Goal: Task Accomplishment & Management: Complete application form

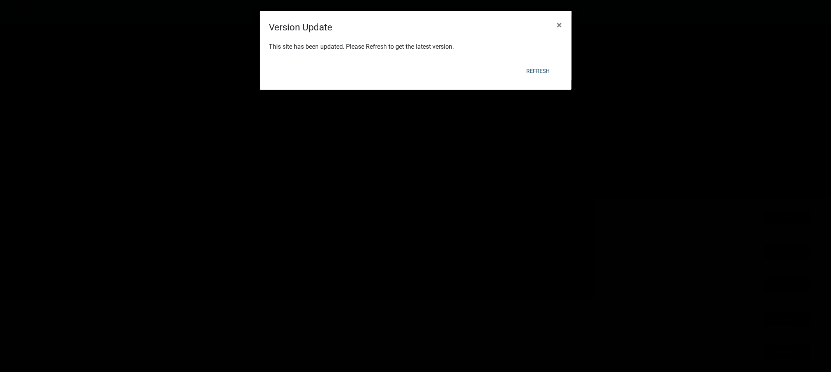
scroll to position [372, 0]
click at [540, 71] on button "Refresh" at bounding box center [538, 71] width 36 height 14
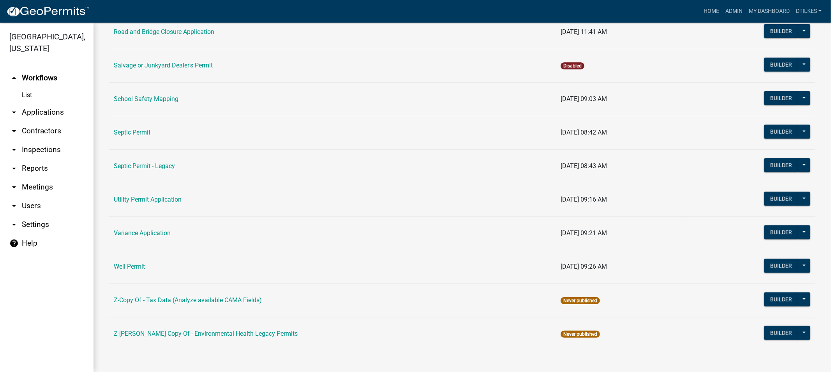
scroll to position [891, 0]
click at [132, 267] on link "Well Permit" at bounding box center [129, 265] width 31 height 7
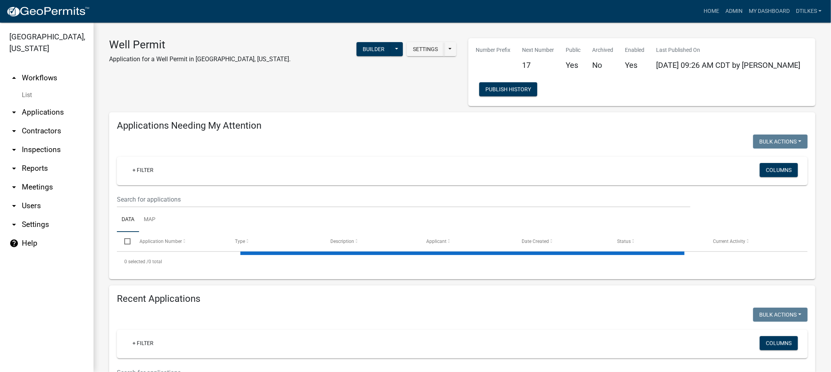
select select "2: 50"
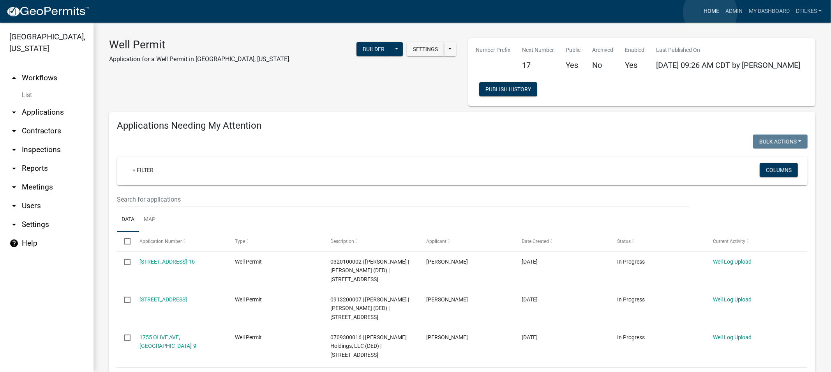
click at [710, 12] on link "Home" at bounding box center [712, 11] width 22 height 15
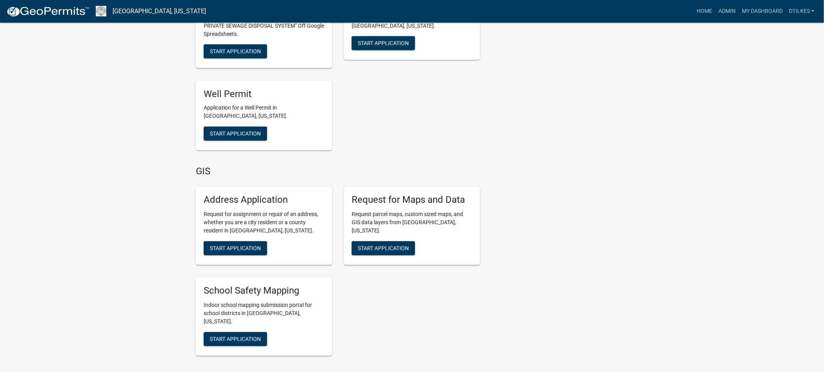
scroll to position [1775, 0]
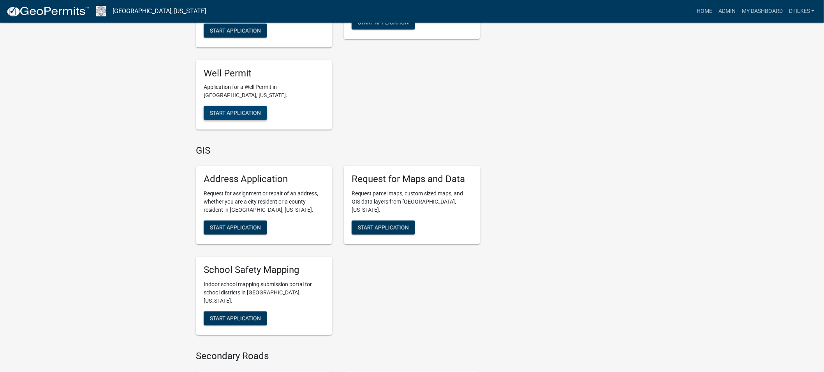
click at [229, 110] on span "Start Application" at bounding box center [235, 113] width 51 height 6
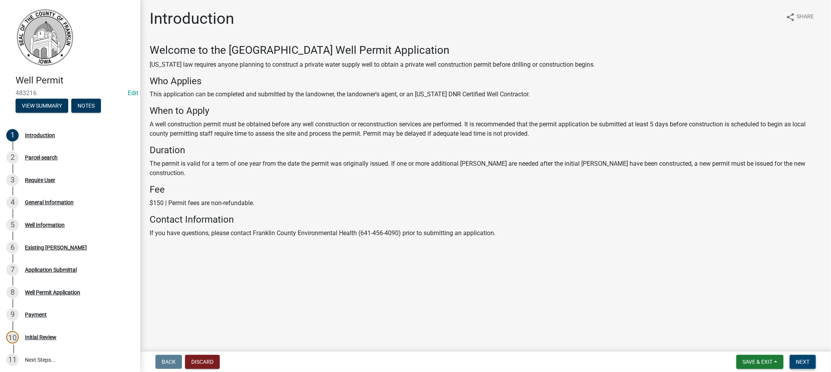
click at [800, 362] on span "Next" at bounding box center [803, 361] width 14 height 6
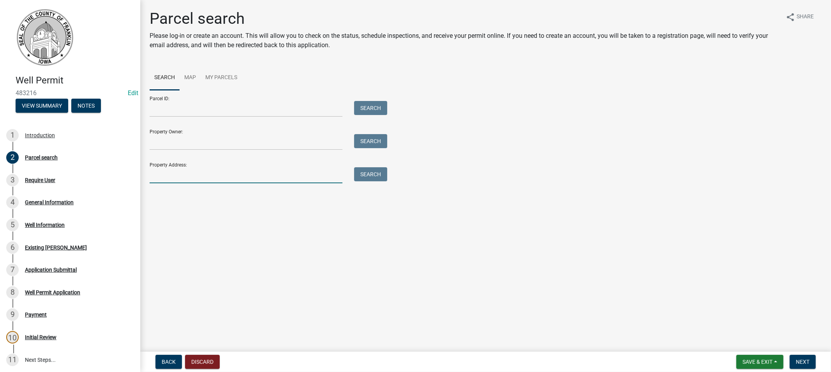
click at [169, 176] on input "Property Address:" at bounding box center [246, 175] width 193 height 16
type input "406"
click at [375, 171] on button "Search" at bounding box center [370, 174] width 33 height 14
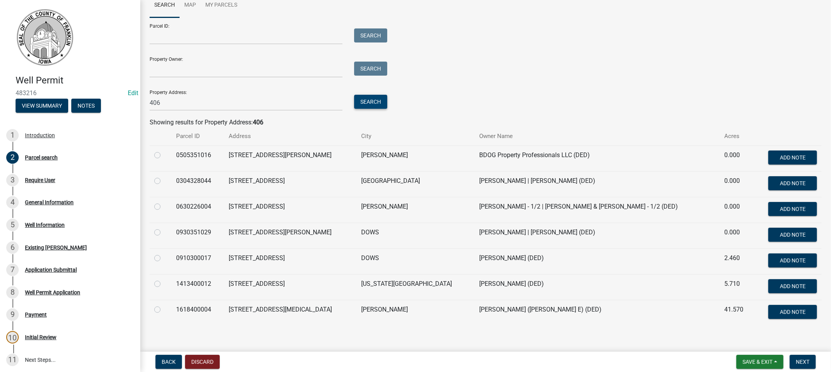
scroll to position [80, 0]
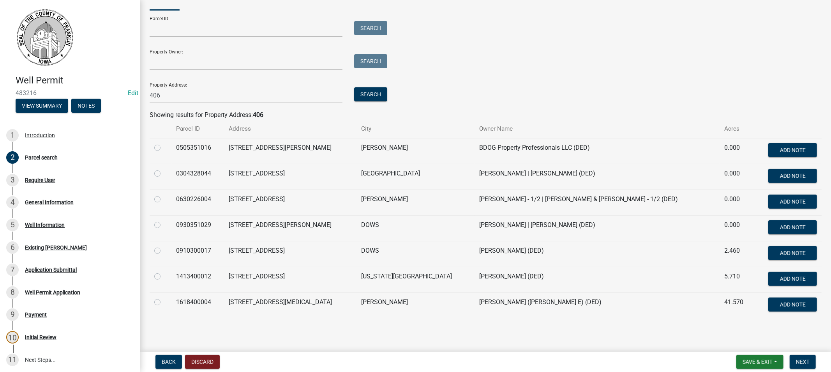
click at [164, 272] on label at bounding box center [164, 272] width 0 height 0
click at [164, 277] on input "radio" at bounding box center [166, 274] width 5 height 5
radio input "true"
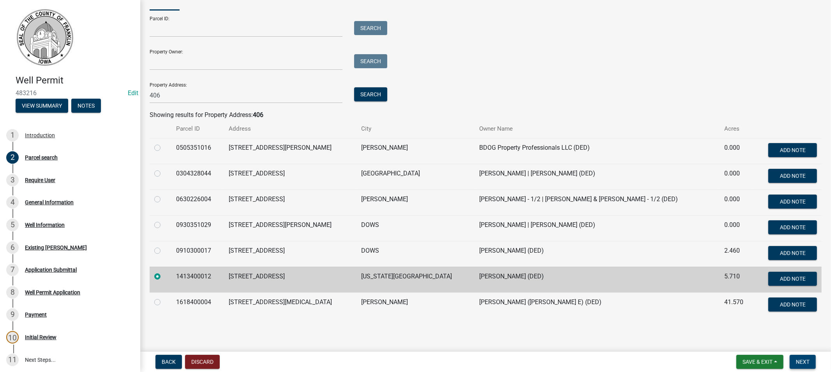
click at [804, 363] on span "Next" at bounding box center [803, 361] width 14 height 6
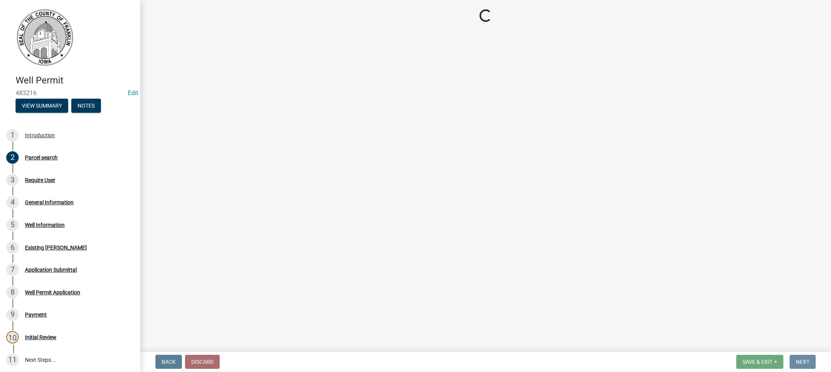
scroll to position [0, 0]
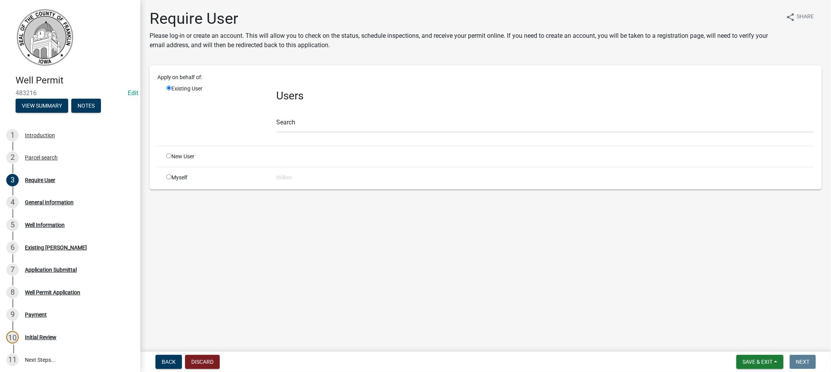
click at [168, 176] on input "radio" at bounding box center [168, 176] width 5 height 5
radio input "true"
radio input "false"
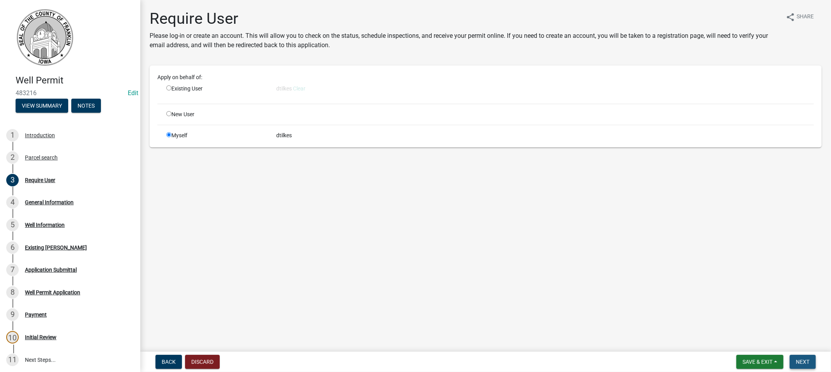
click at [801, 361] on span "Next" at bounding box center [803, 361] width 14 height 6
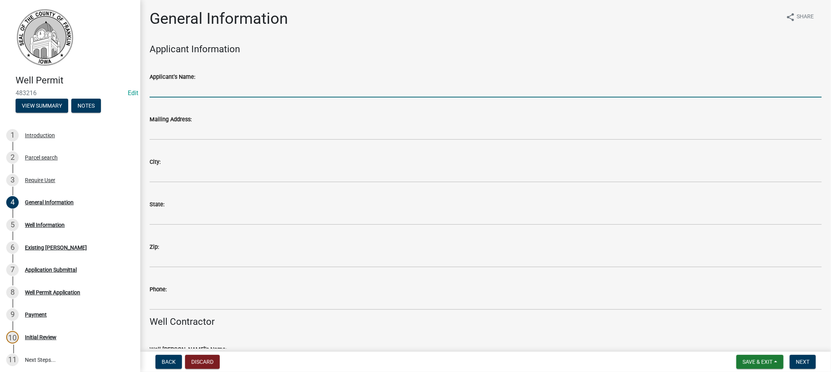
click at [177, 90] on input "Applicant's Name:" at bounding box center [486, 89] width 672 height 16
type input "Pieters Well Drilling"
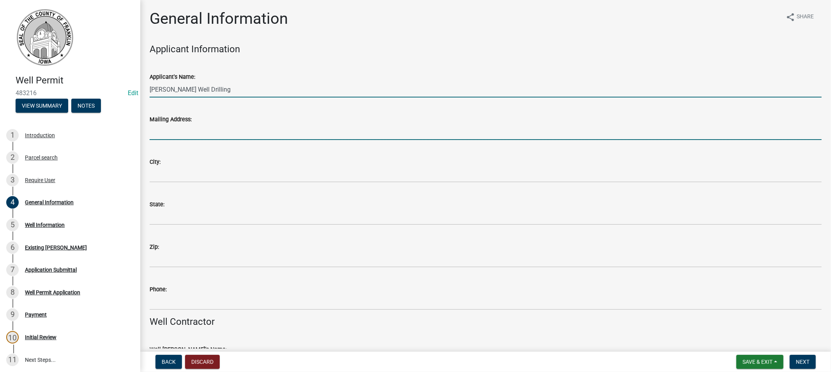
click at [181, 134] on input "Mailing Address:" at bounding box center [486, 132] width 672 height 16
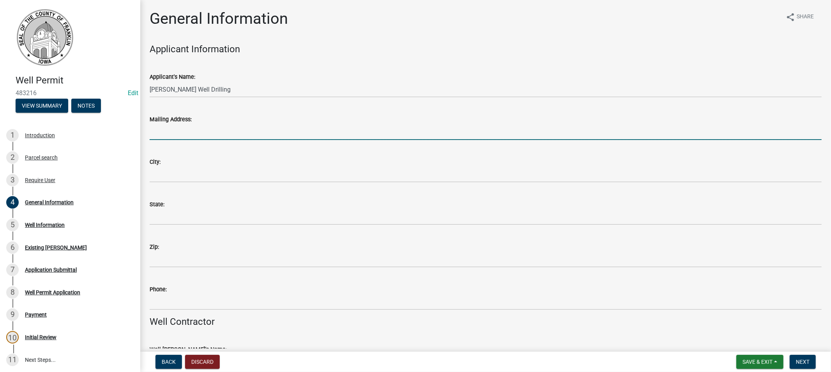
type input "PO Box 426"
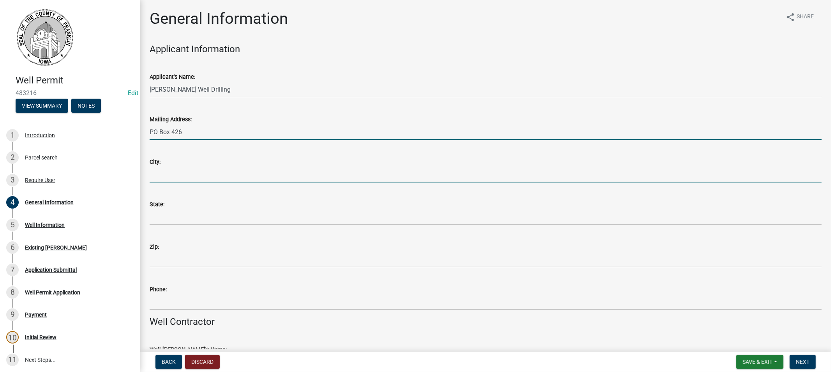
click at [184, 173] on input "City:" at bounding box center [486, 174] width 672 height 16
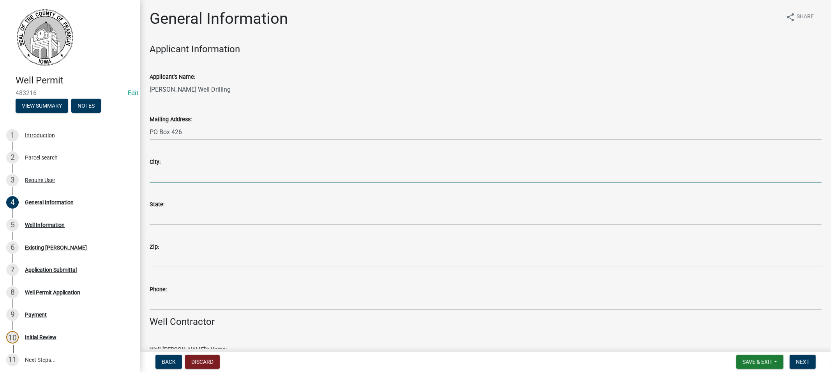
type input "Steamboat Rock"
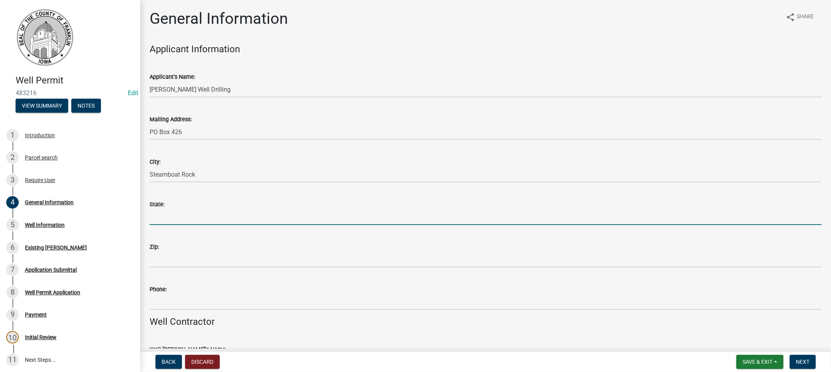
click at [200, 213] on input "State:" at bounding box center [486, 217] width 672 height 16
type input "IA"
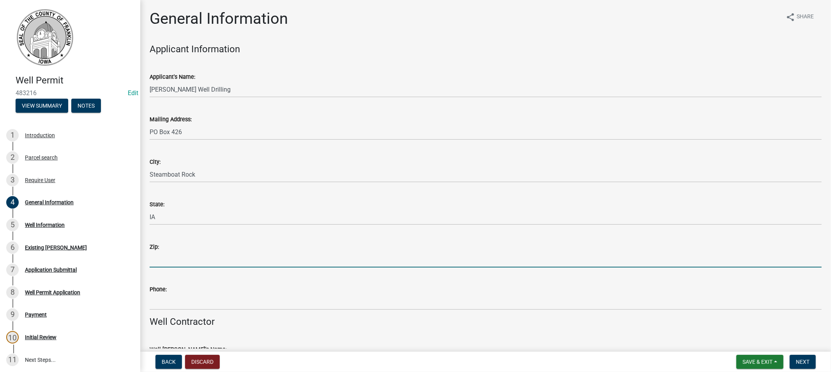
click at [190, 263] on input "Zip:" at bounding box center [486, 259] width 672 height 16
type input "50672"
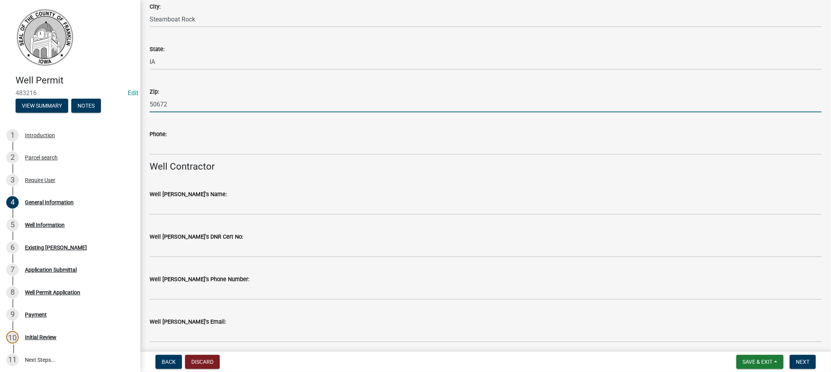
scroll to position [216, 0]
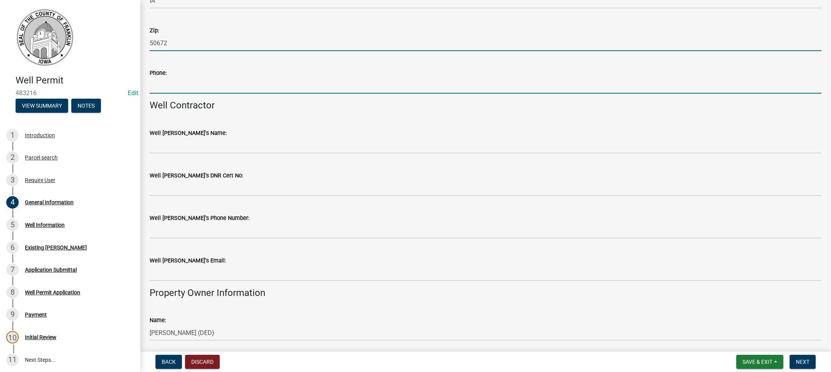
click at [172, 85] on input "Phone:" at bounding box center [486, 86] width 672 height 16
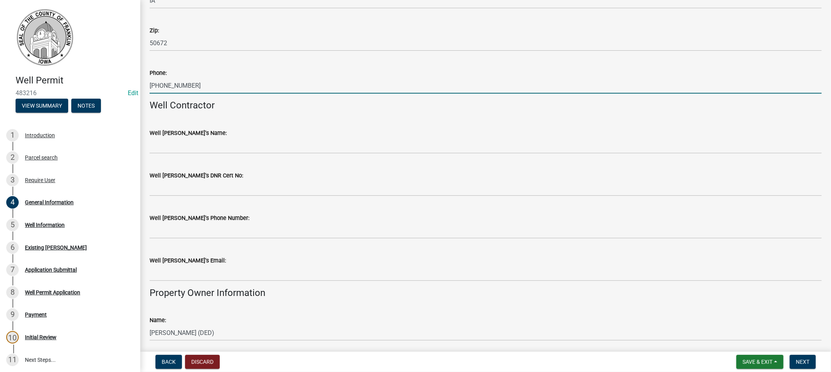
type input "641-868-2282"
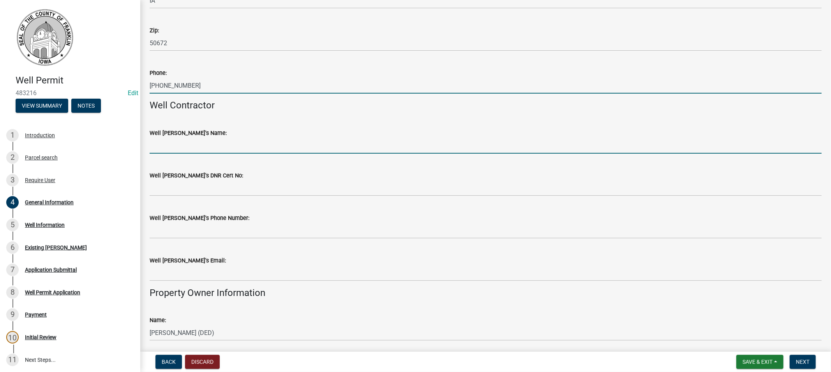
click at [198, 145] on input "Well Driller's Name:" at bounding box center [486, 146] width 672 height 16
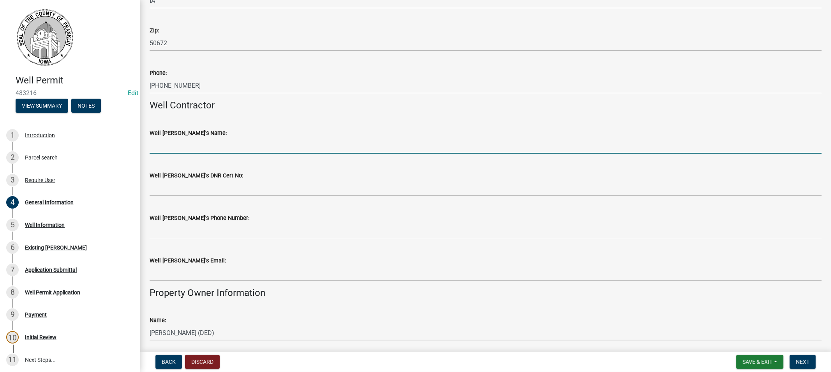
type input "Kevin Pieters"
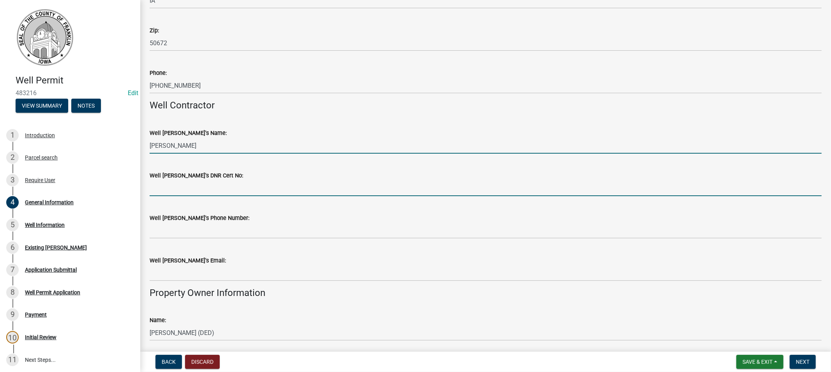
click at [184, 191] on input "Well Driller's DNR Cert No:" at bounding box center [486, 188] width 672 height 16
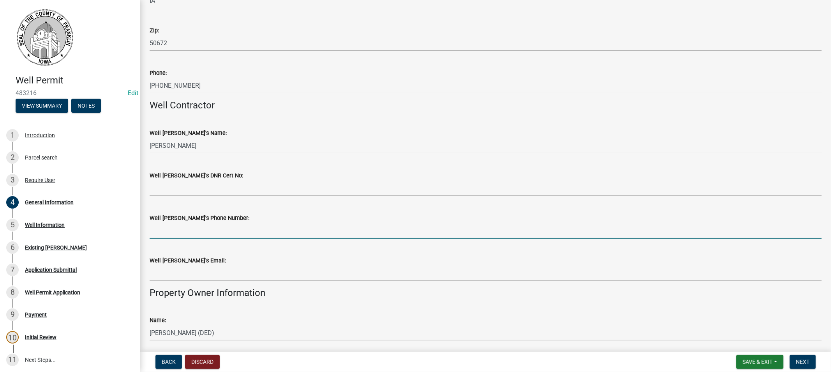
click at [182, 228] on input "Well Driller's Phone Number:" at bounding box center [486, 230] width 672 height 16
type input "641-868-2282"
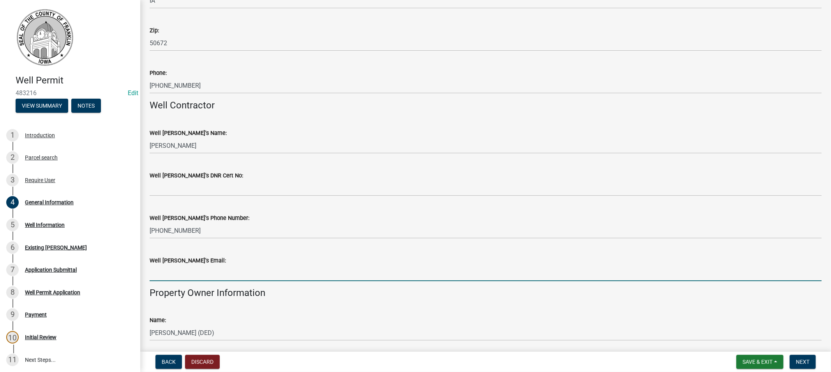
click at [191, 273] on input "Well Driller's Email:" at bounding box center [486, 273] width 672 height 16
click at [194, 272] on input "Well Driller's Email:" at bounding box center [486, 273] width 672 height 16
paste input "kpieters@heartofiowa.net"
type input "kpieters@heartofiowa.net"
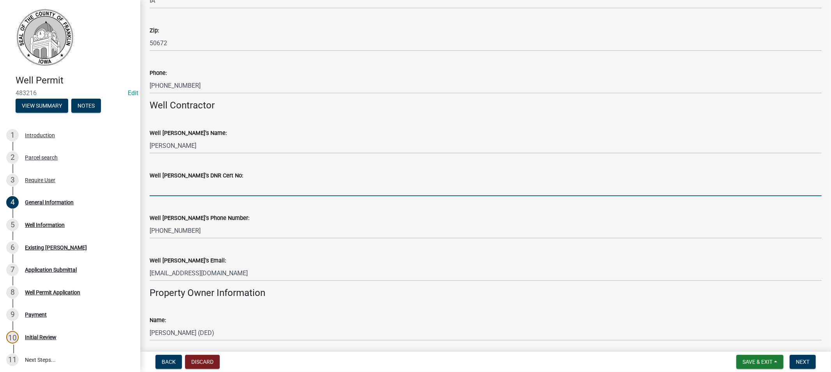
click at [162, 190] on input "Well Driller's DNR Cert No:" at bounding box center [486, 188] width 672 height 16
type input "4541"
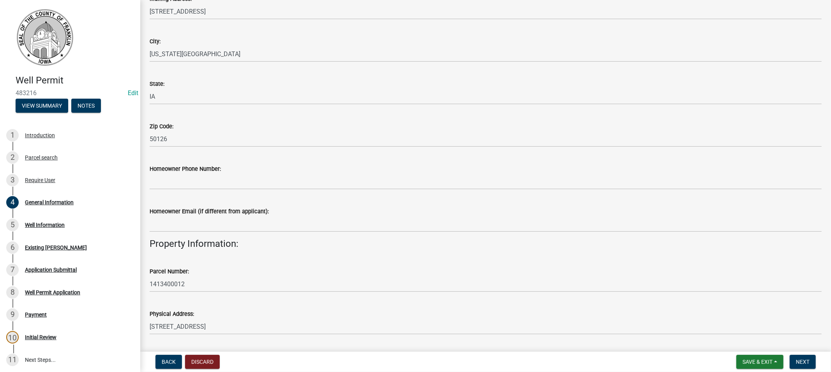
scroll to position [606, 0]
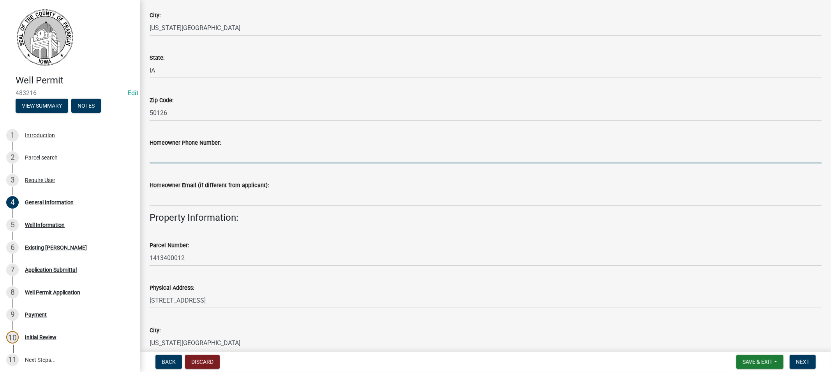
click at [160, 157] on input "Homeowner Phone Number:" at bounding box center [486, 155] width 672 height 16
type input "3"
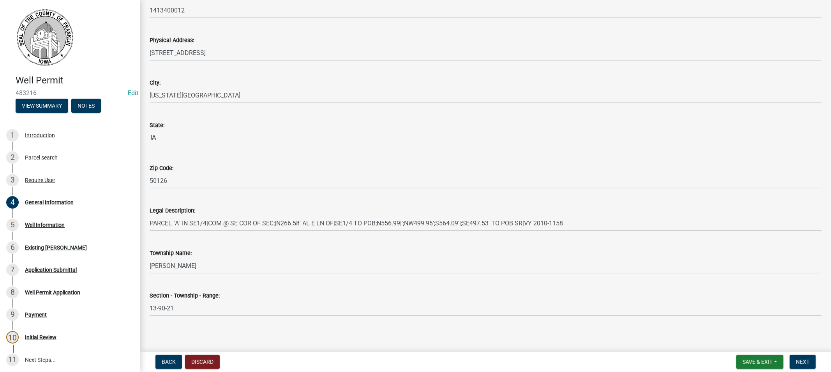
scroll to position [857, 0]
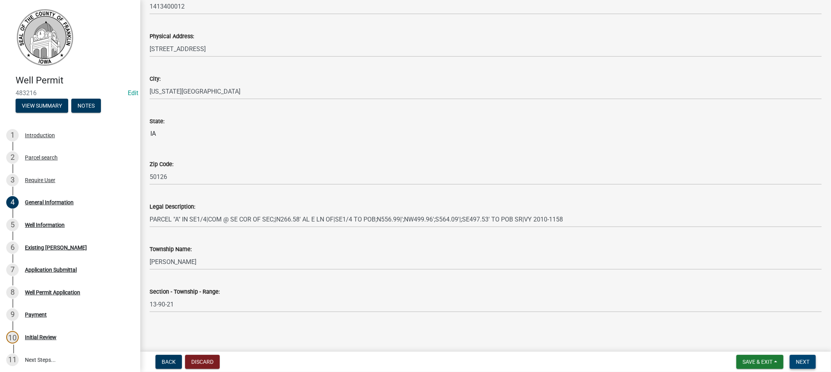
type input "641-373-0000"
click at [798, 359] on span "Next" at bounding box center [803, 361] width 14 height 6
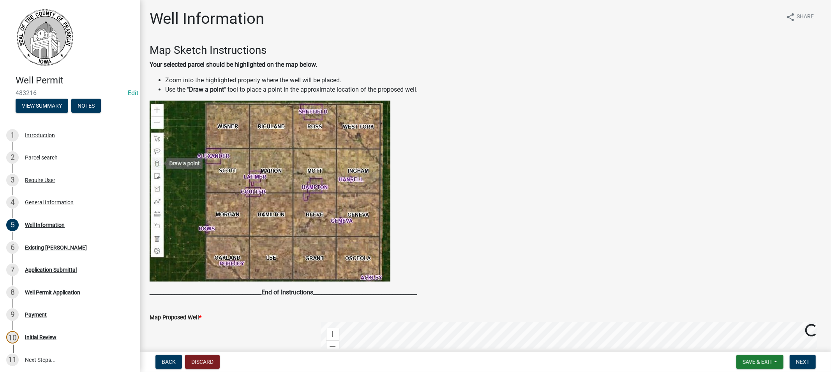
click at [156, 106] on img at bounding box center [270, 191] width 241 height 181
click at [156, 110] on img at bounding box center [270, 191] width 241 height 181
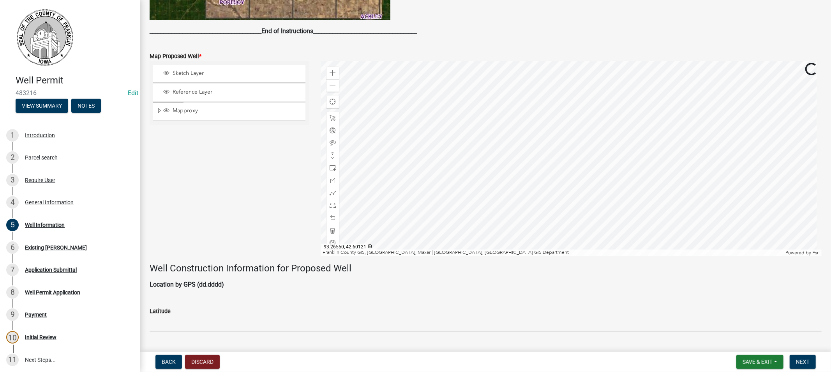
scroll to position [216, 0]
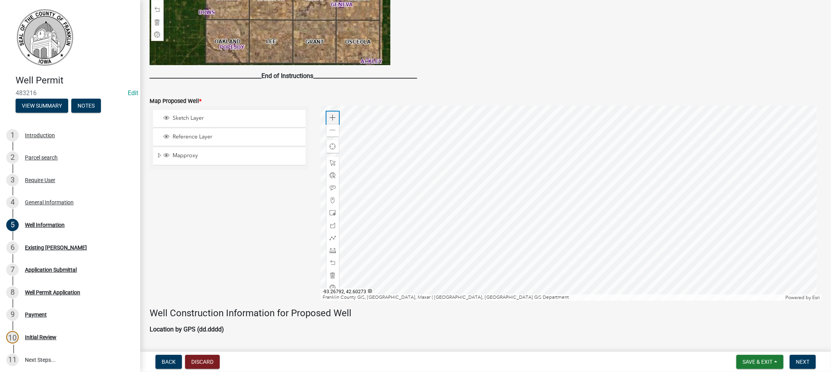
click at [330, 116] on span at bounding box center [333, 118] width 6 height 6
click at [563, 145] on div at bounding box center [571, 203] width 501 height 195
click at [333, 199] on span at bounding box center [333, 200] width 6 height 6
click at [582, 228] on div at bounding box center [571, 203] width 501 height 195
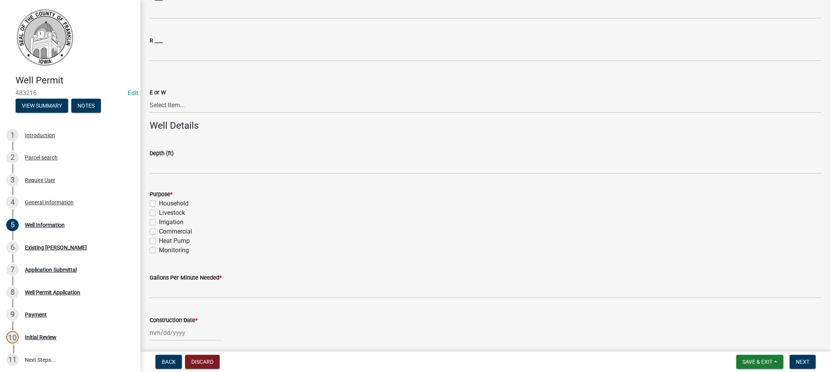
scroll to position [995, 0]
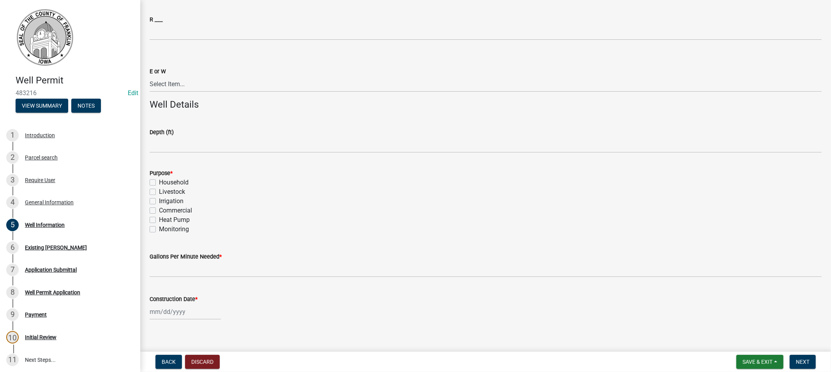
click at [159, 180] on label "Household" at bounding box center [174, 182] width 30 height 9
click at [159, 180] on input "Household" at bounding box center [161, 180] width 5 height 5
checkbox input "true"
checkbox input "false"
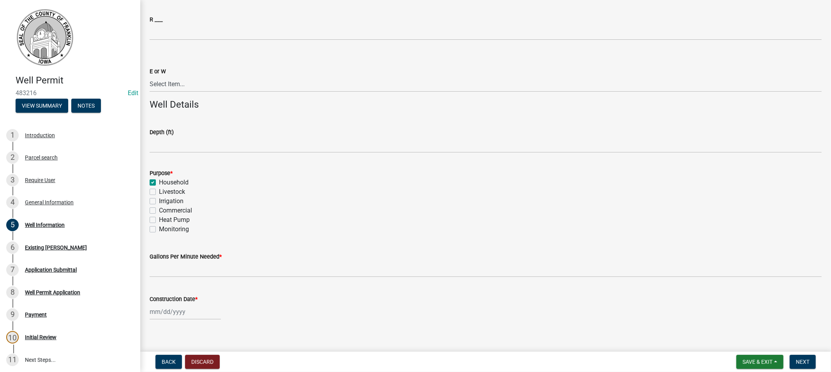
checkbox input "false"
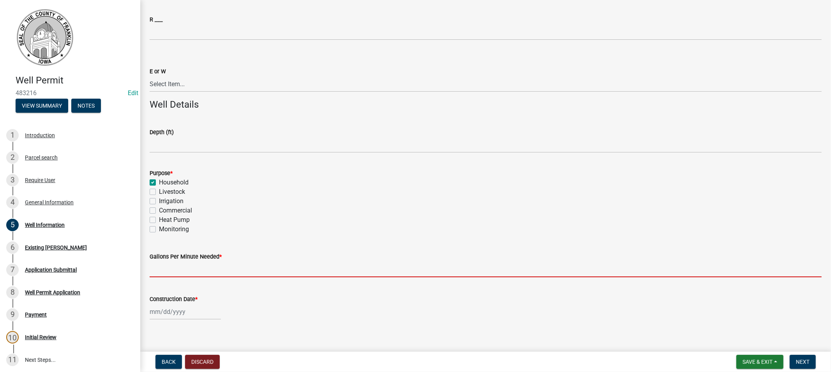
click at [191, 273] on input "Gallons Per Minute Needed *" at bounding box center [486, 269] width 672 height 16
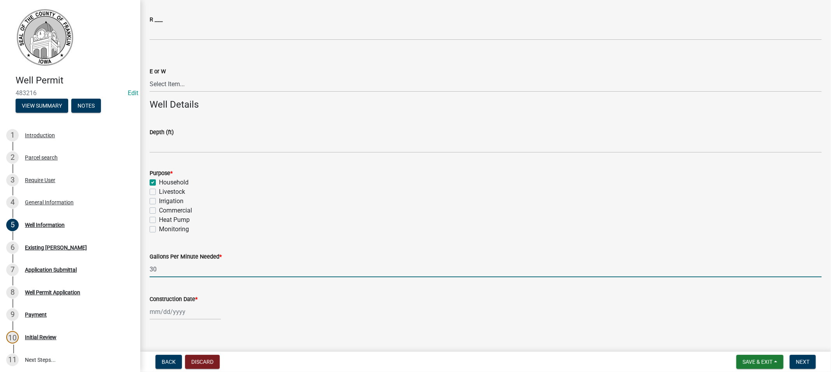
type input "30"
click at [166, 314] on div at bounding box center [185, 312] width 71 height 16
select select "9"
select select "2025"
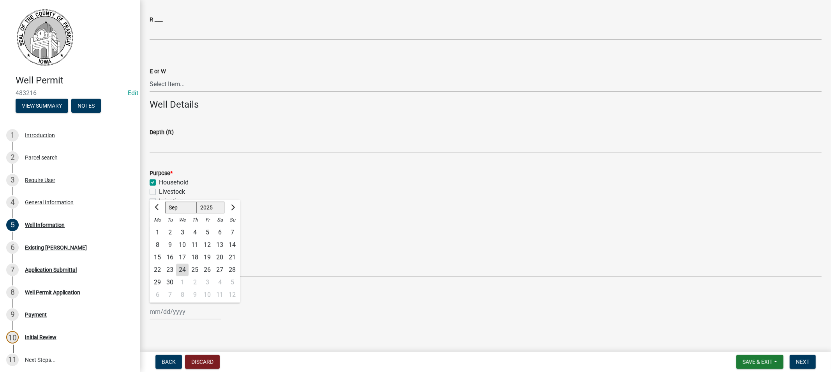
click at [179, 269] on div "24" at bounding box center [182, 270] width 12 height 12
type input "09/24/2025"
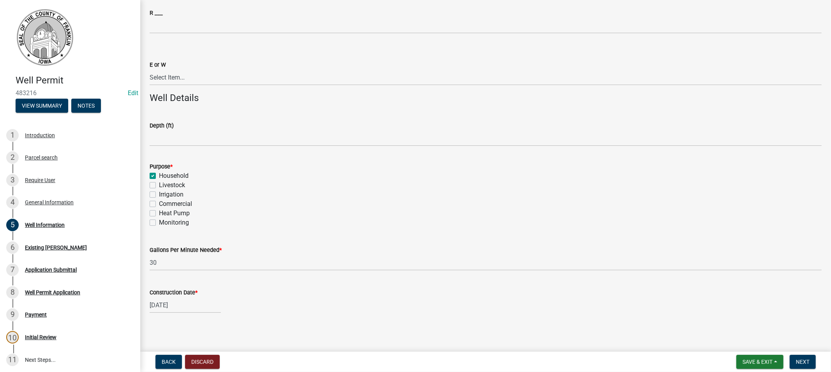
scroll to position [1004, 0]
click at [803, 362] on span "Next" at bounding box center [803, 361] width 14 height 6
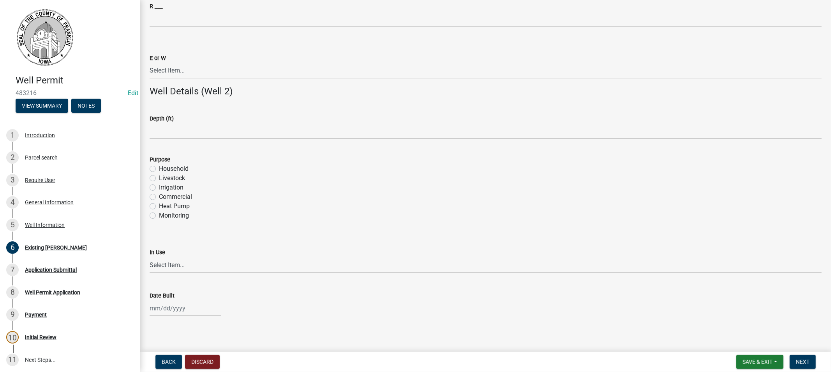
scroll to position [1260, 0]
click at [801, 361] on span "Next" at bounding box center [803, 361] width 14 height 6
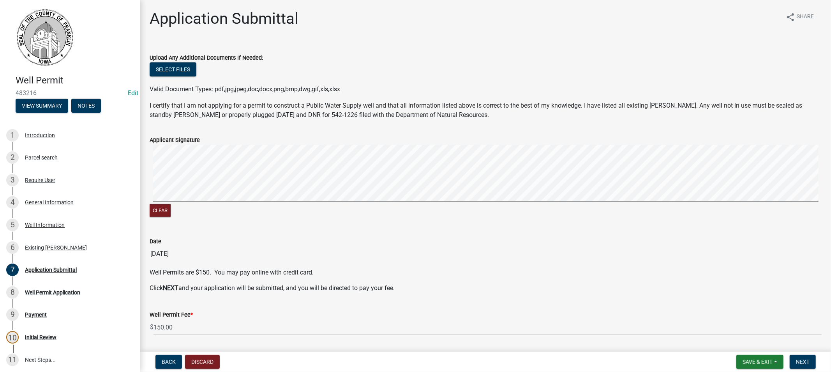
scroll to position [24, 0]
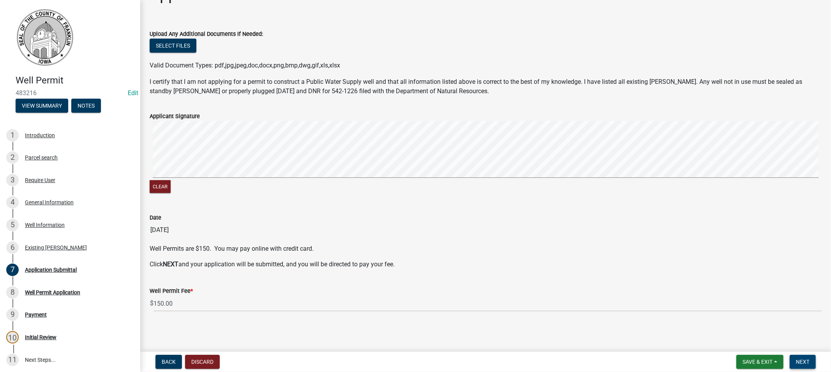
click at [800, 359] on span "Next" at bounding box center [803, 361] width 14 height 6
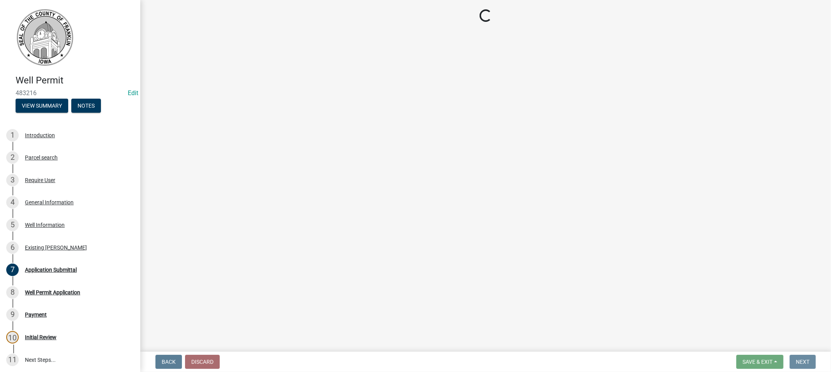
scroll to position [0, 0]
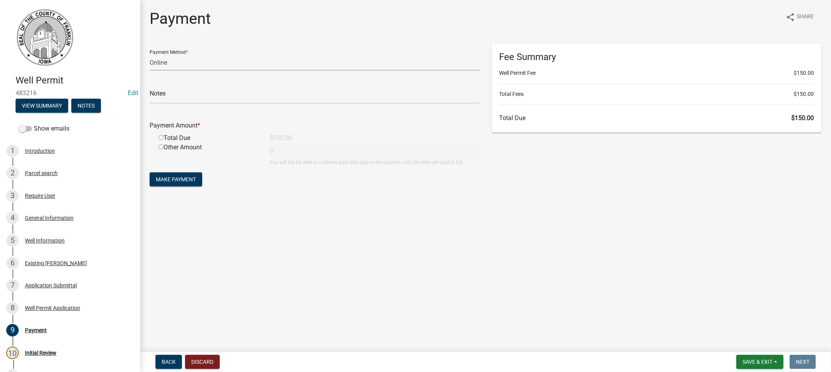
click at [161, 67] on select "Credit Card POS Check Cash Online" at bounding box center [315, 63] width 330 height 16
select select "1: 0"
click at [150, 55] on select "Credit Card POS Check Cash Online" at bounding box center [315, 63] width 330 height 16
click at [194, 93] on input "text" at bounding box center [315, 96] width 330 height 16
type input "5533"
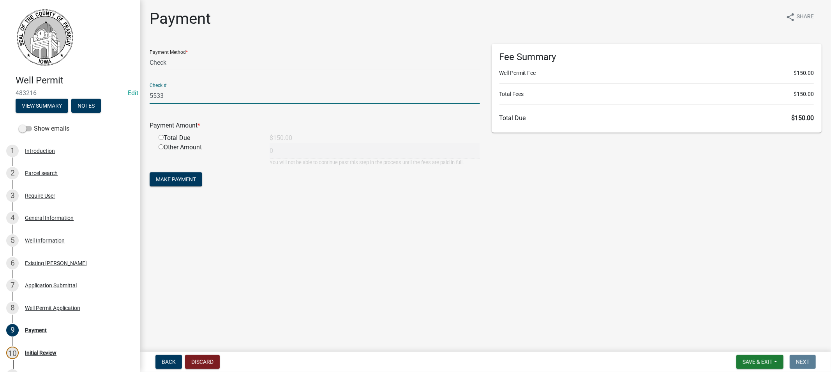
click at [160, 137] on input "radio" at bounding box center [161, 137] width 5 height 5
radio input "true"
type input "150"
click at [184, 181] on span "Make Payment" at bounding box center [176, 179] width 40 height 6
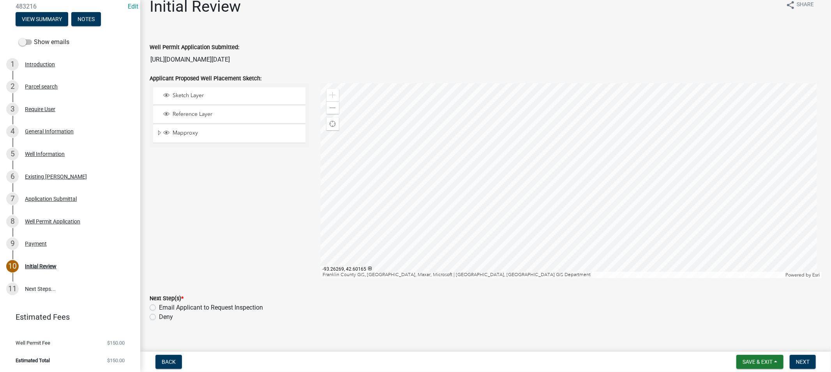
scroll to position [22, 0]
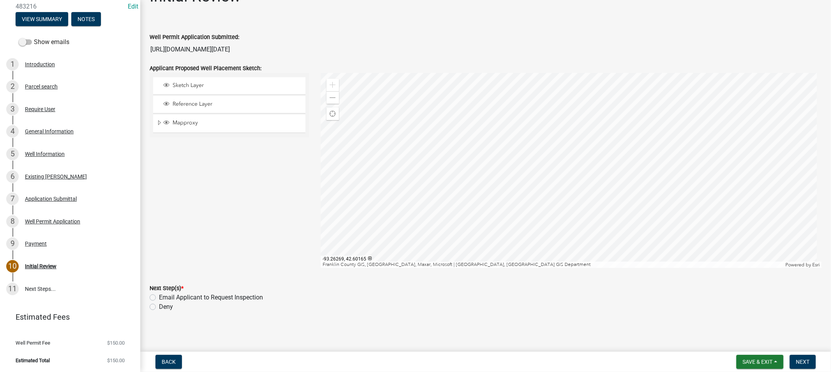
click at [159, 297] on label "Email Applicant to Request Inspection" at bounding box center [211, 297] width 104 height 9
click at [159, 297] on input "Email Applicant to Request Inspection" at bounding box center [161, 295] width 5 height 5
radio input "true"
click at [43, 244] on div "Payment" at bounding box center [36, 243] width 22 height 5
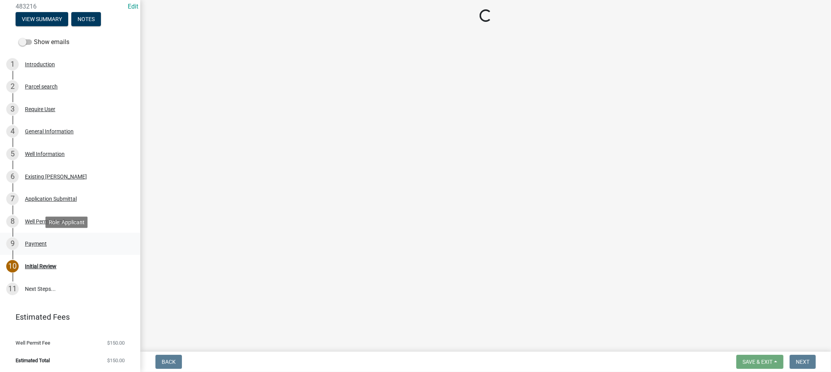
scroll to position [0, 0]
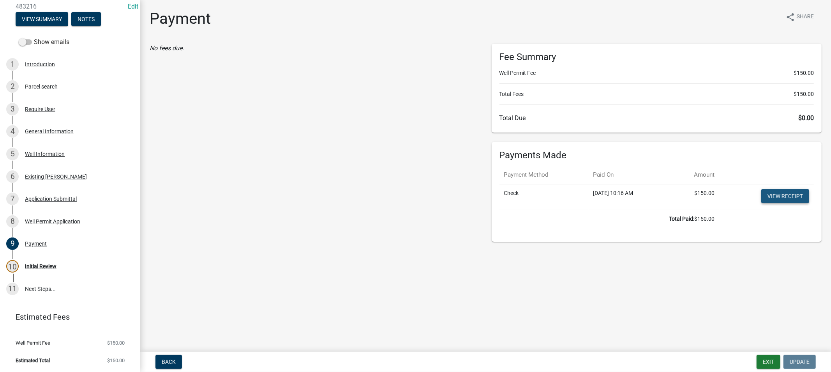
click at [788, 196] on link "View receipt" at bounding box center [785, 196] width 48 height 14
click at [28, 266] on div "Initial Review" at bounding box center [41, 265] width 32 height 5
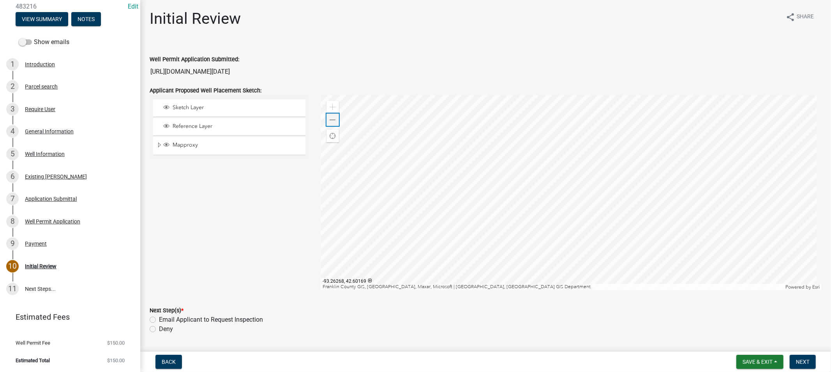
click at [330, 117] on span at bounding box center [333, 120] width 6 height 6
click at [159, 319] on label "Email Applicant to Request Inspection" at bounding box center [211, 319] width 104 height 9
click at [159, 319] on input "Email Applicant to Request Inspection" at bounding box center [161, 317] width 5 height 5
radio input "true"
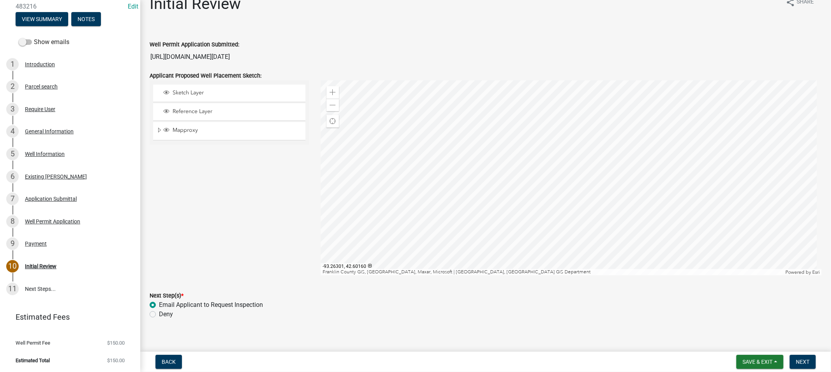
scroll to position [22, 0]
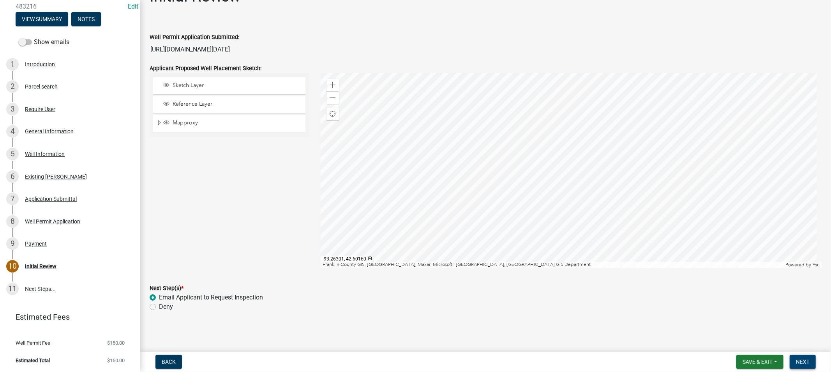
click at [801, 361] on span "Next" at bounding box center [803, 361] width 14 height 6
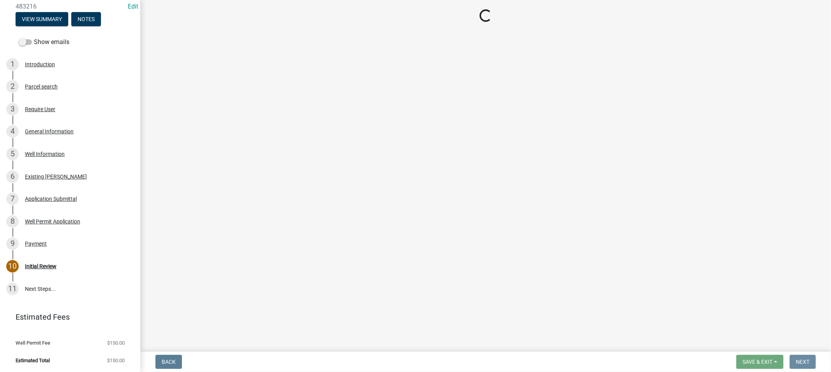
scroll to position [0, 0]
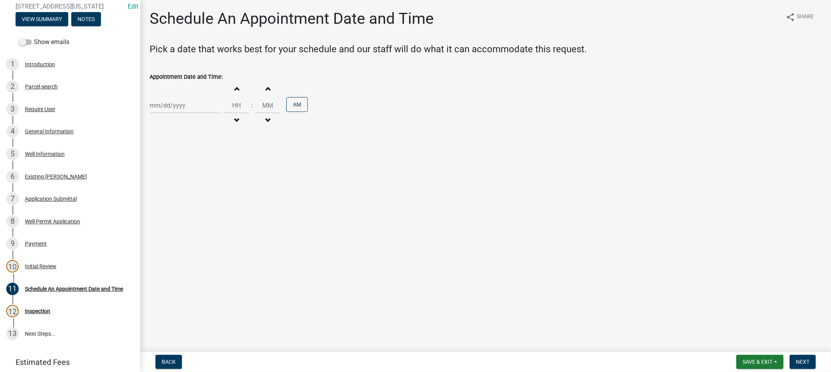
click at [185, 107] on div at bounding box center [185, 105] width 71 height 16
select select "9"
select select "2025"
click at [168, 185] on div "23" at bounding box center [170, 184] width 12 height 12
type input "09/23/2025"
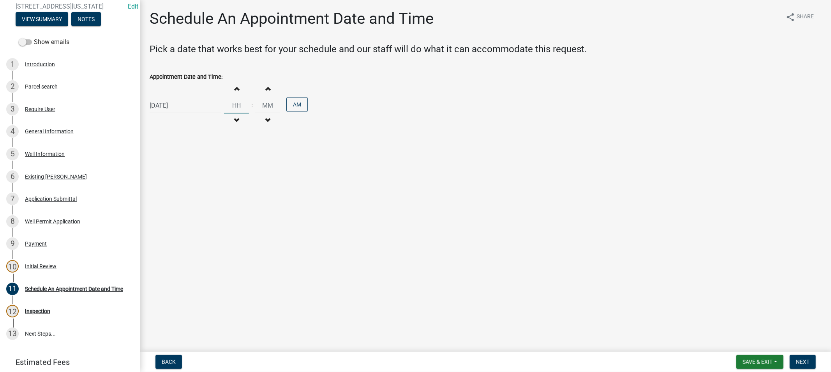
click at [243, 107] on input "Hours" at bounding box center [236, 105] width 25 height 16
type input "10"
type input "00"
drag, startPoint x: 795, startPoint y: 362, endPoint x: 794, endPoint y: 357, distance: 4.4
click at [795, 361] on button "Next" at bounding box center [803, 362] width 26 height 14
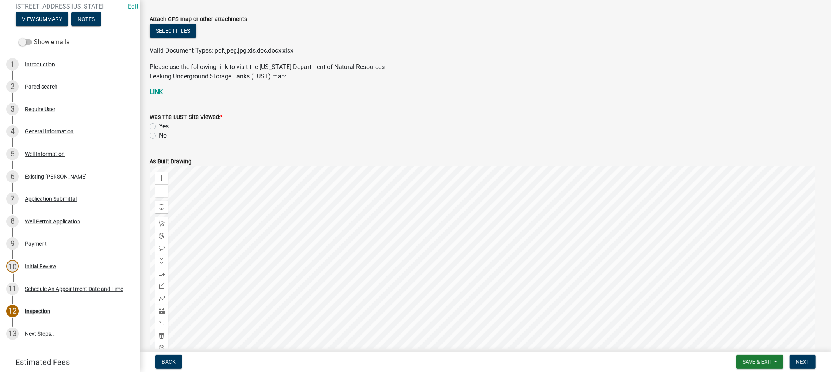
scroll to position [86, 0]
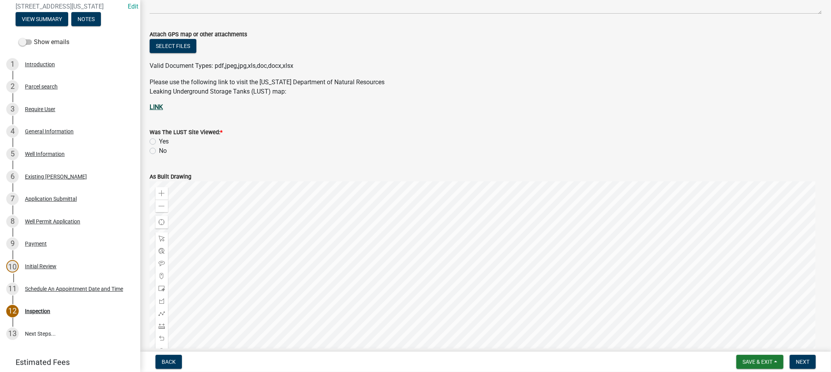
click at [158, 104] on strong "LINK" at bounding box center [156, 106] width 13 height 7
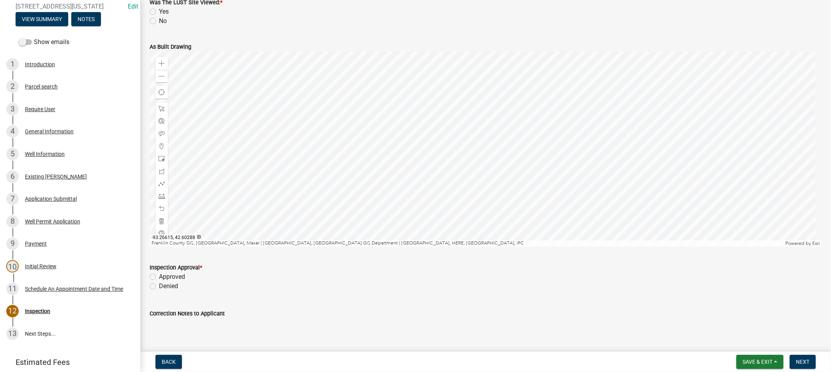
scroll to position [130, 0]
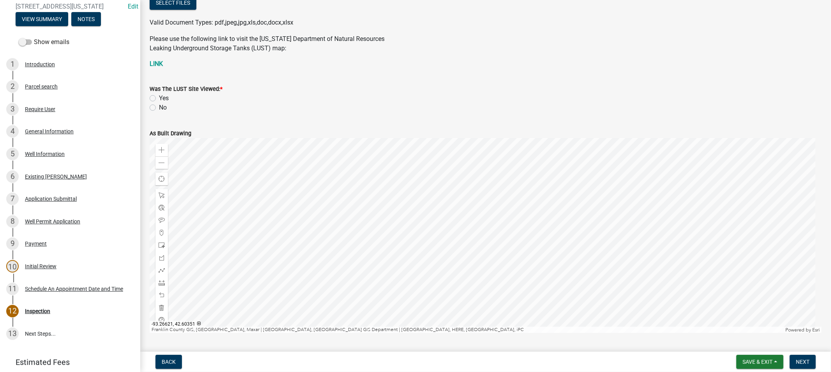
click at [159, 97] on label "Yes" at bounding box center [164, 98] width 10 height 9
click at [159, 97] on input "Yes" at bounding box center [161, 96] width 5 height 5
radio input "true"
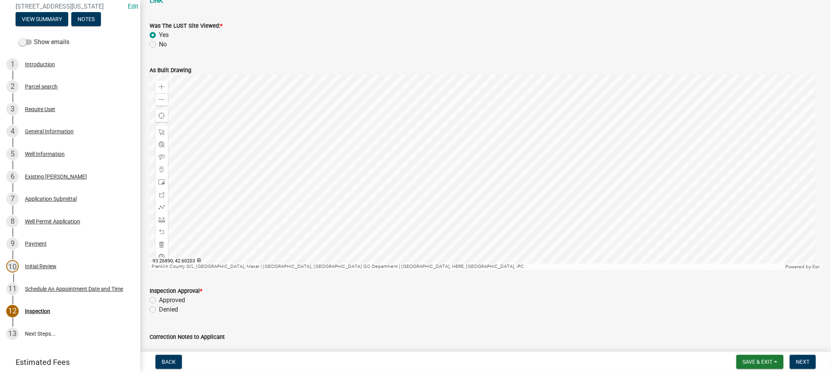
scroll to position [259, 0]
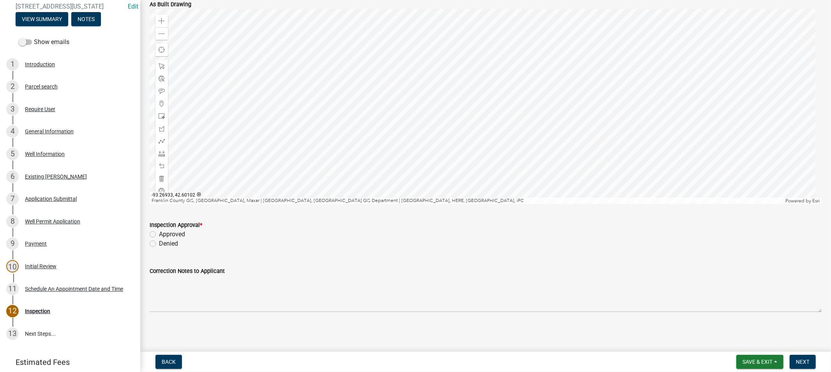
click at [159, 232] on label "Approved" at bounding box center [172, 233] width 26 height 9
click at [159, 232] on input "Approved" at bounding box center [161, 231] width 5 height 5
radio input "true"
click at [803, 358] on span "Next" at bounding box center [803, 361] width 14 height 6
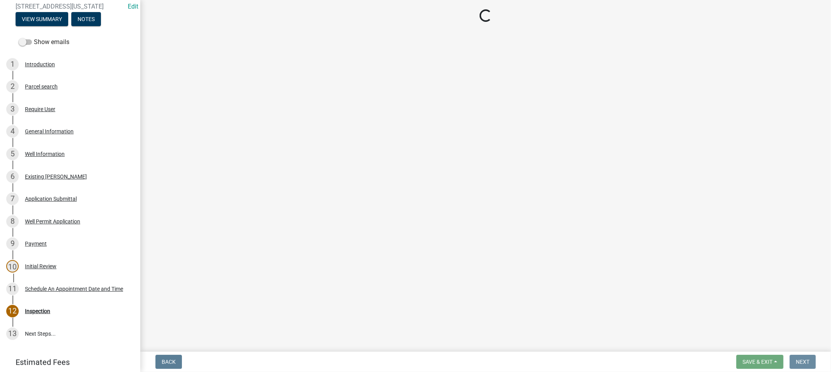
scroll to position [0, 0]
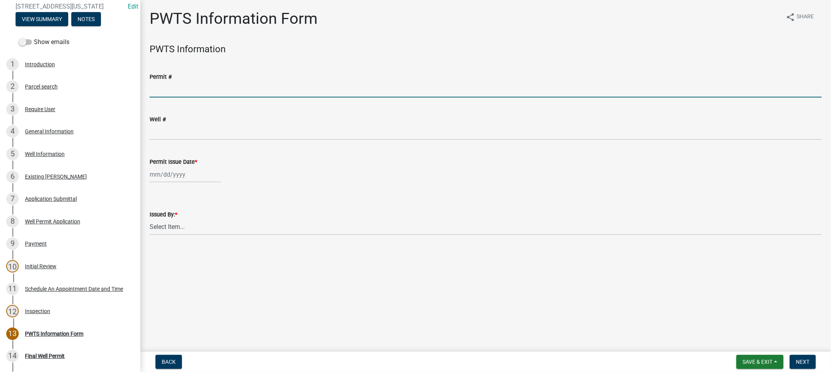
click at [161, 91] on input "Permit #" at bounding box center [486, 89] width 672 height 16
type input "65152"
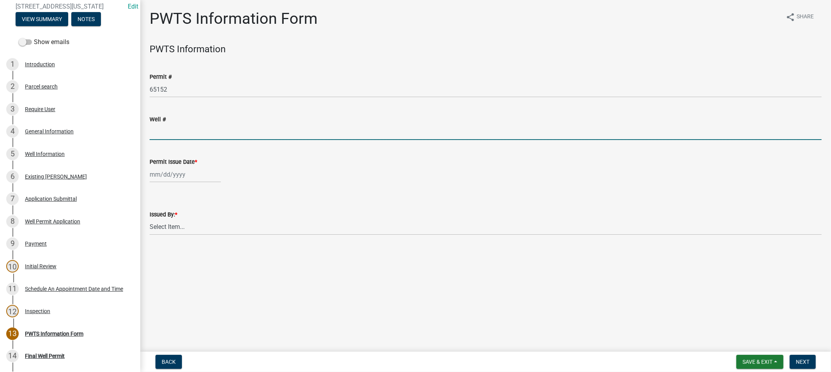
click at [175, 130] on input "Well #" at bounding box center [486, 132] width 672 height 16
type input "2241705"
select select "9"
select select "2025"
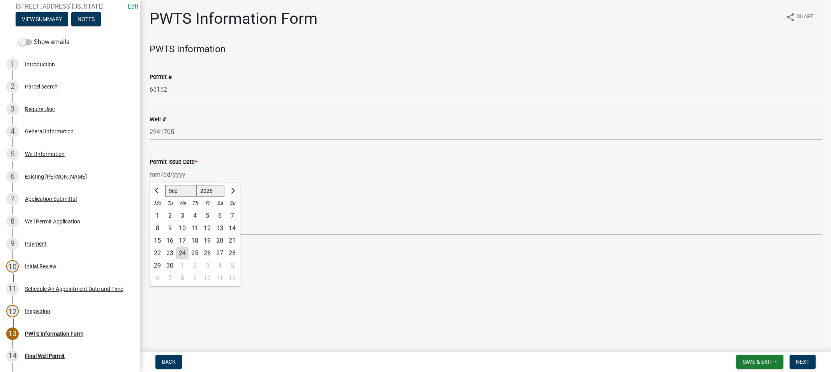
click at [164, 169] on div "Jan Feb Mar Apr May Jun Jul Aug Sep Oct Nov Dec 1525 1526 1527 1528 1529 1530 1…" at bounding box center [185, 174] width 71 height 16
click at [172, 252] on div "23" at bounding box center [170, 253] width 12 height 12
type input "09/23/2025"
click at [188, 226] on select "Select Item... Dan Tilkes" at bounding box center [486, 227] width 672 height 16
click at [150, 219] on select "Select Item... Dan Tilkes" at bounding box center [486, 227] width 672 height 16
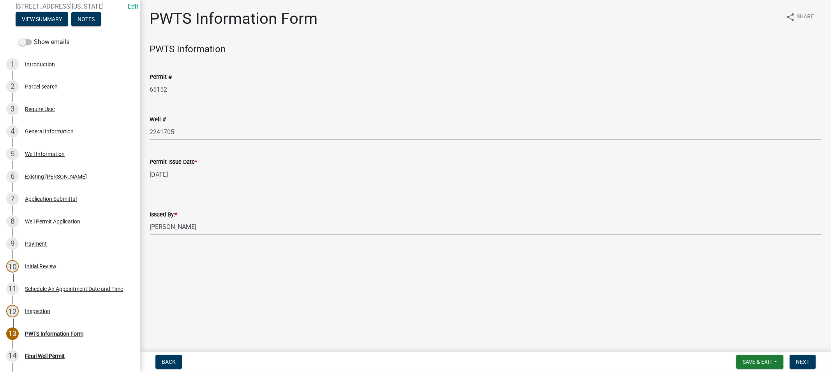
select select "39e2b0f6-4cbd-40cc-9022-54fe54db78cb"
click at [796, 361] on span "Next" at bounding box center [803, 361] width 14 height 6
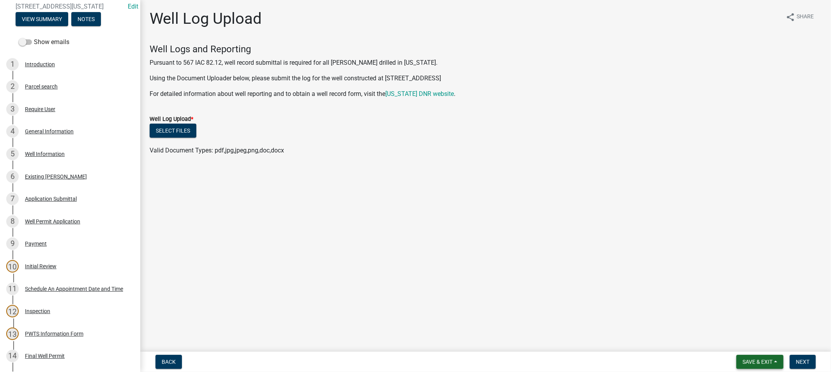
click at [761, 360] on span "Save & Exit" at bounding box center [758, 361] width 30 height 6
click at [739, 341] on button "Save & Exit" at bounding box center [752, 341] width 62 height 19
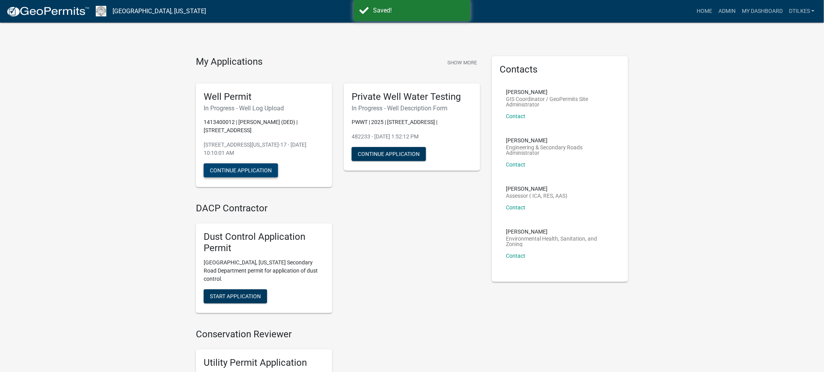
click at [231, 169] on button "Continue Application" at bounding box center [241, 170] width 74 height 14
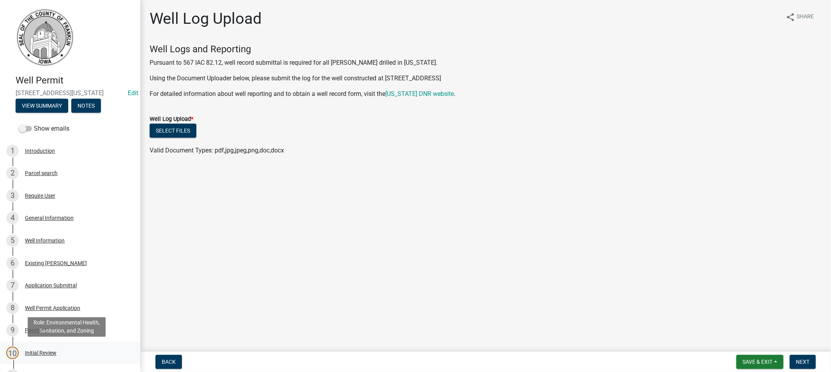
click at [41, 352] on div "Initial Review" at bounding box center [41, 352] width 32 height 5
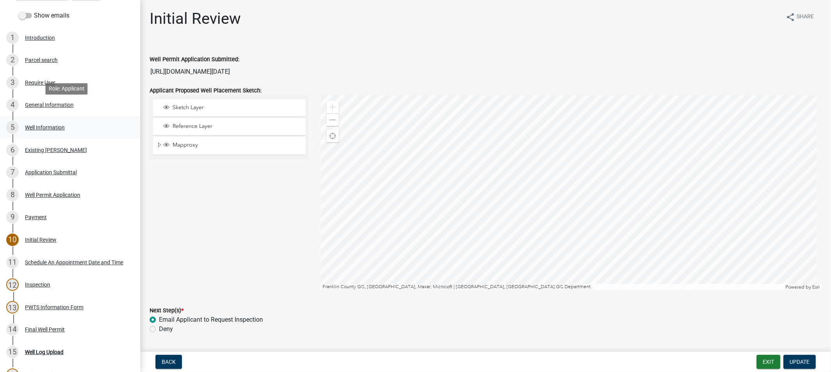
scroll to position [130, 0]
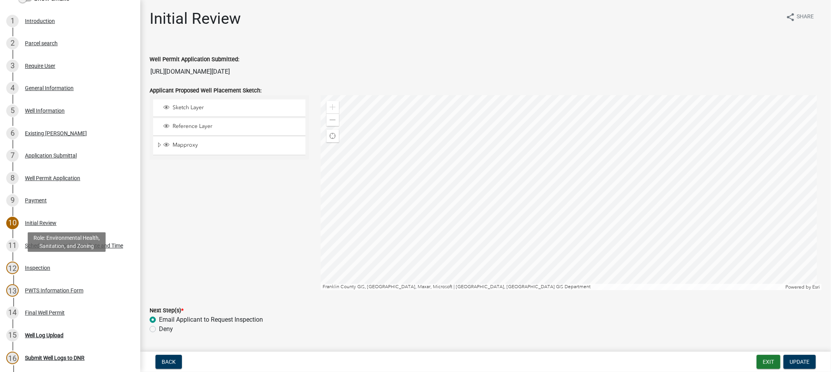
click at [37, 270] on div "Inspection" at bounding box center [37, 267] width 25 height 5
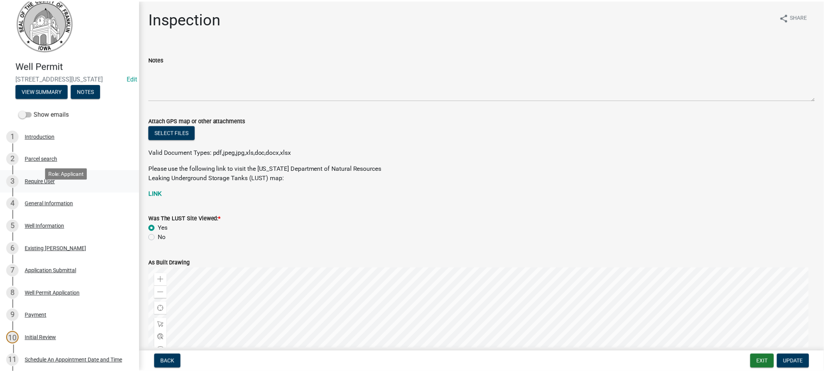
scroll to position [0, 0]
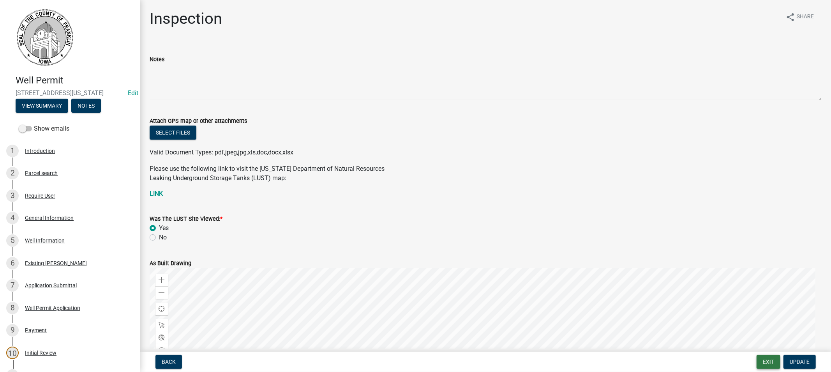
click at [775, 361] on button "Exit" at bounding box center [769, 362] width 24 height 14
